Goal: Check status: Check status

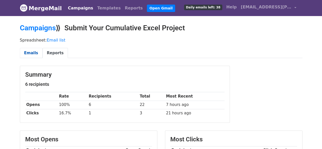
click at [27, 50] on link "Emails" at bounding box center [31, 53] width 23 height 10
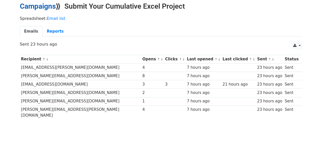
click at [39, 9] on link "Campaigns" at bounding box center [38, 6] width 36 height 8
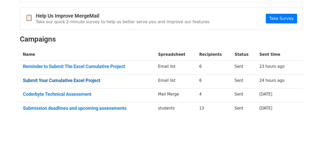
click at [69, 79] on link "Submit Your Cumulative Excel Project" at bounding box center [87, 81] width 129 height 6
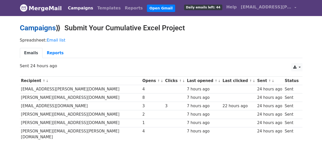
click at [37, 27] on link "Campaigns" at bounding box center [38, 28] width 36 height 8
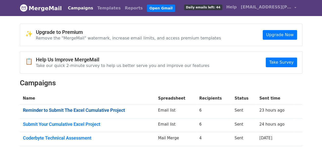
click at [85, 109] on link "Reminder to Submit The Excel Cumulative Project" at bounding box center [87, 110] width 129 height 6
